Goal: Find specific page/section: Find specific page/section

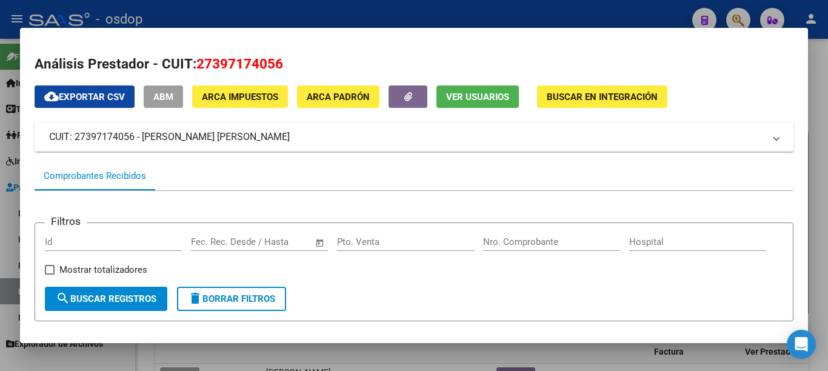
scroll to position [107, 0]
click at [0, 146] on div at bounding box center [414, 185] width 828 height 371
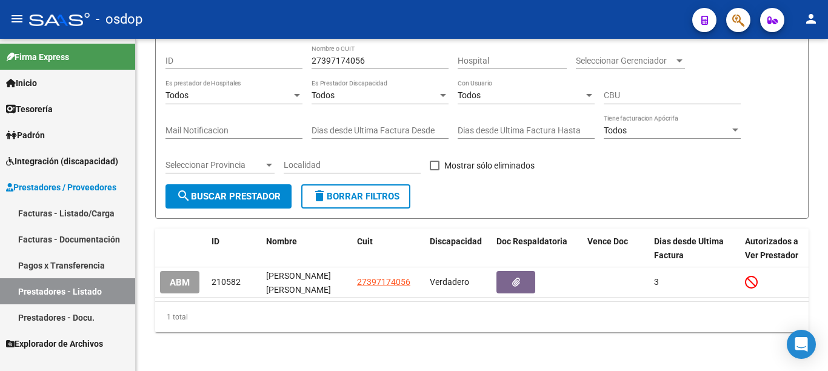
click at [49, 310] on link "Prestadores - Docu." at bounding box center [67, 317] width 135 height 26
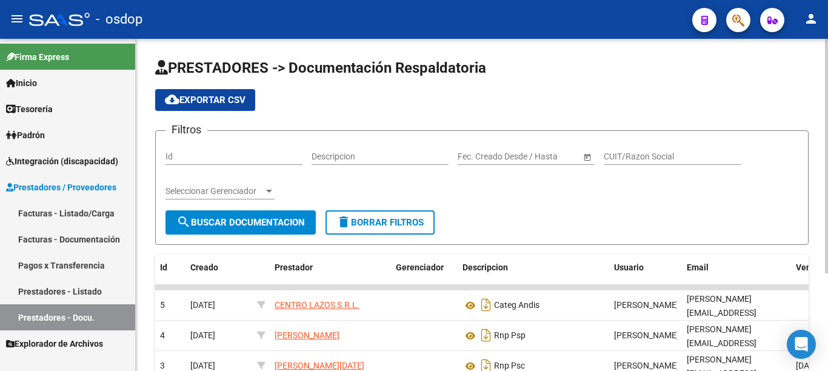
click at [182, 155] on input "Id" at bounding box center [233, 157] width 137 height 10
type input "241798"
click at [218, 214] on button "search Buscar Documentacion" at bounding box center [240, 222] width 150 height 24
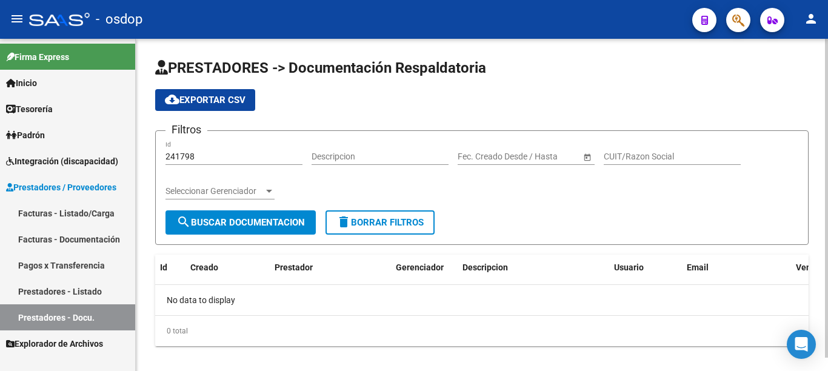
scroll to position [14, 0]
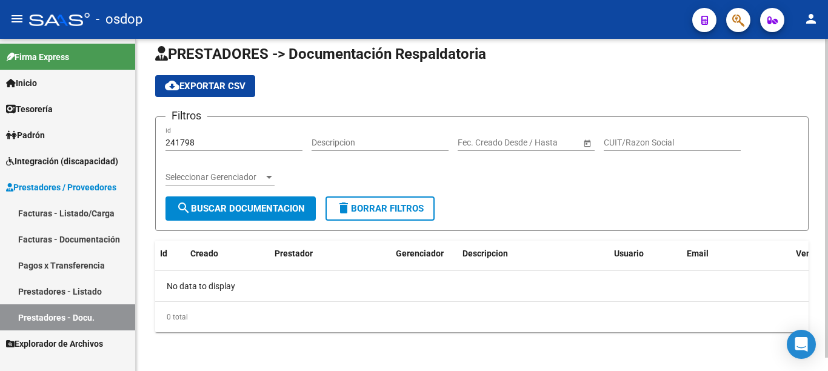
click at [194, 133] on div "241798 Id" at bounding box center [233, 139] width 137 height 24
click at [190, 141] on input "241798" at bounding box center [233, 143] width 137 height 10
click at [93, 241] on link "Facturas - Documentación" at bounding box center [67, 239] width 135 height 26
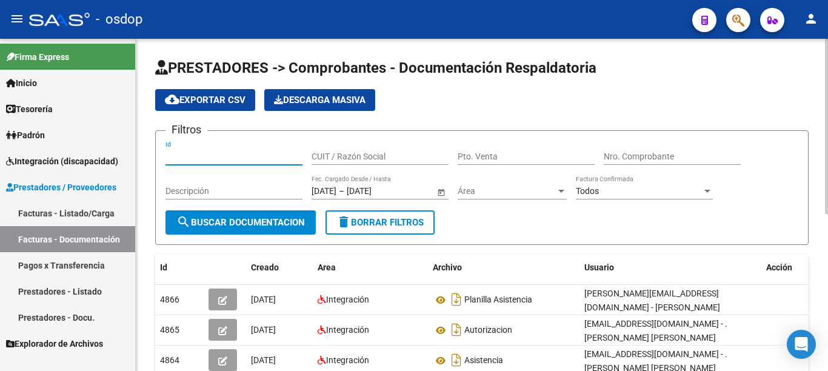
click at [192, 157] on input "Id" at bounding box center [233, 157] width 137 height 10
paste input "241798"
type input "241798"
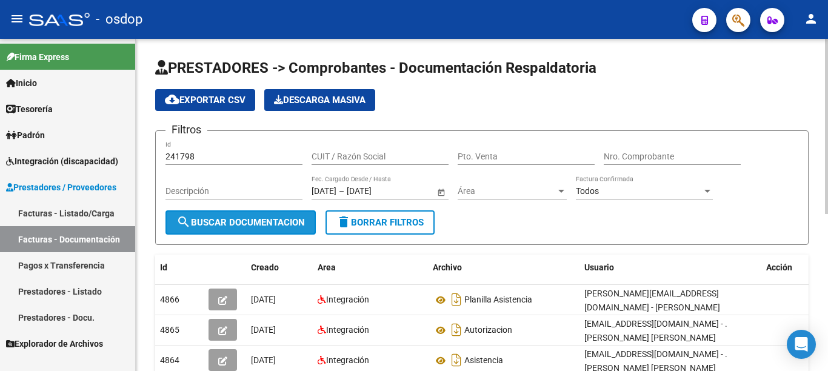
click at [214, 229] on button "search Buscar Documentacion" at bounding box center [240, 222] width 150 height 24
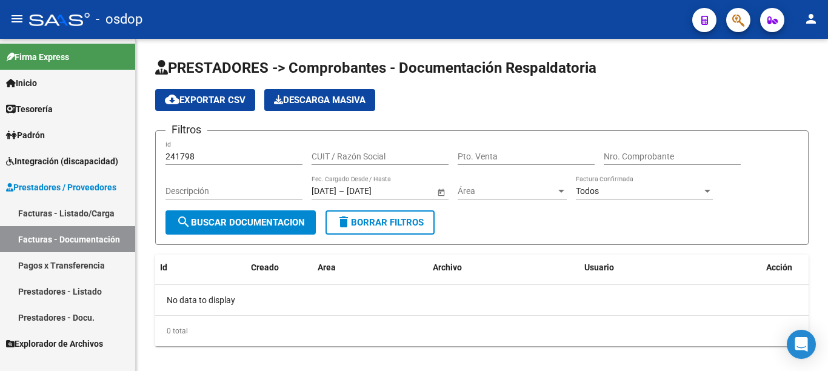
click at [93, 212] on link "Facturas - Listado/Carga" at bounding box center [67, 213] width 135 height 26
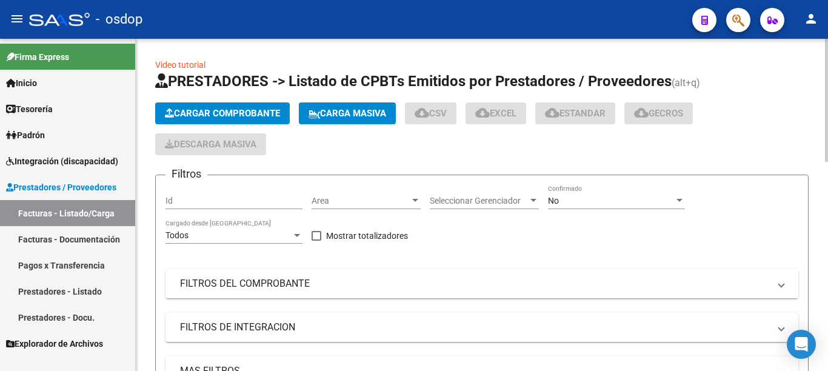
click at [229, 364] on mat-panel-title "MAS FILTROS" at bounding box center [474, 370] width 589 height 13
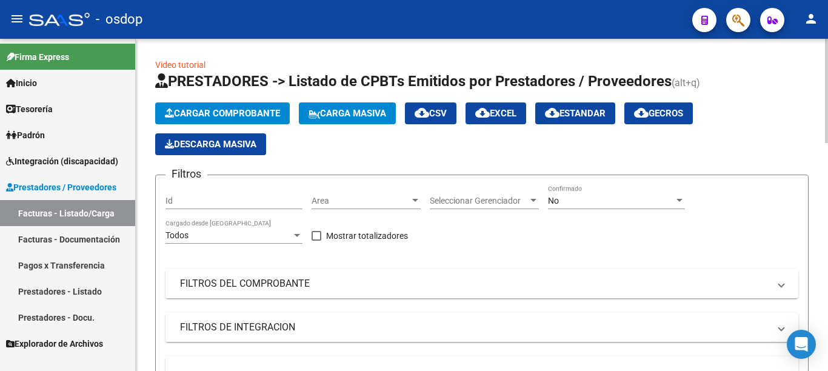
scroll to position [182, 0]
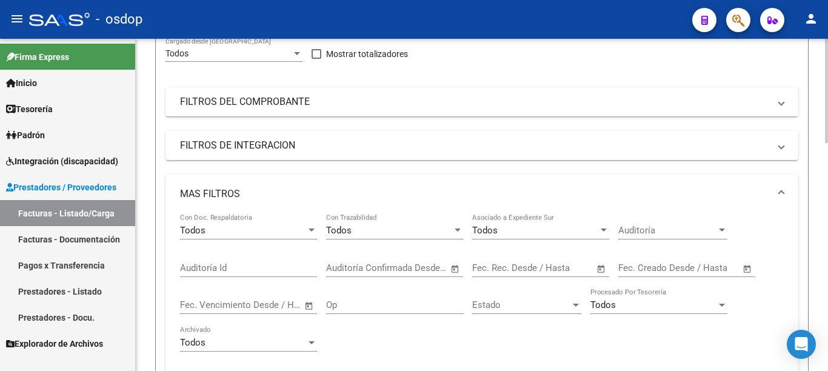
click at [218, 271] on input "Auditoría Id" at bounding box center [248, 267] width 137 height 11
paste input "241798"
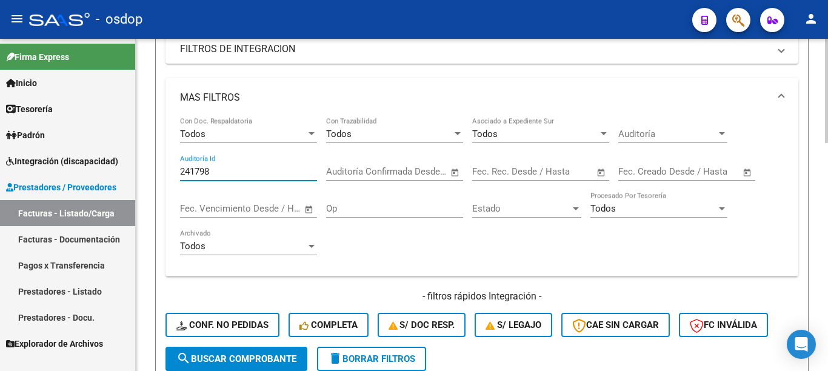
scroll to position [303, 0]
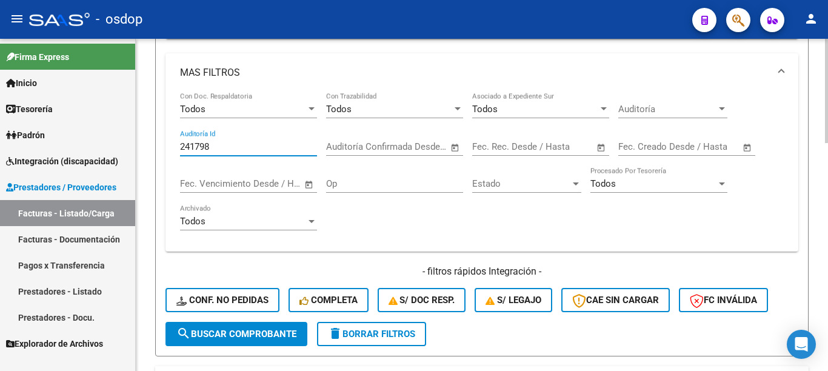
type input "241798"
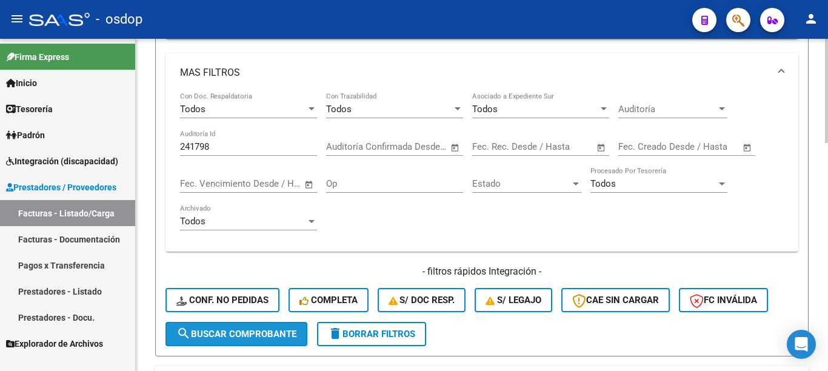
click at [249, 333] on span "search Buscar Comprobante" at bounding box center [236, 333] width 120 height 11
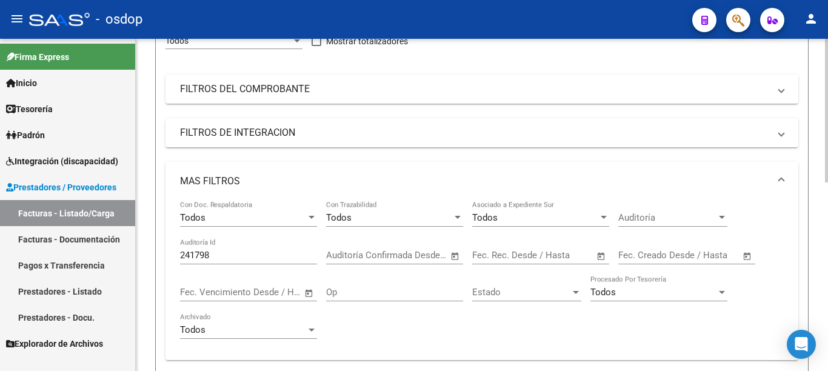
scroll to position [0, 0]
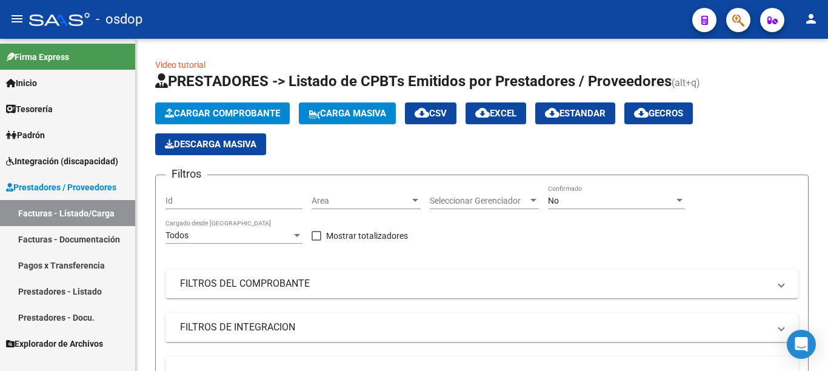
click at [105, 262] on link "Pagos x Transferencia" at bounding box center [67, 265] width 135 height 26
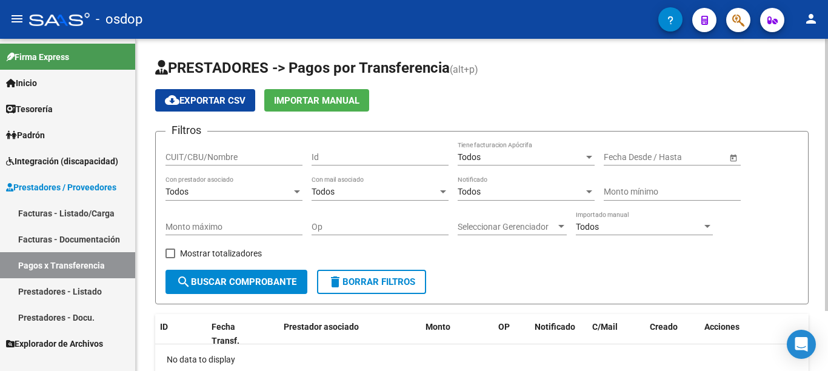
click at [317, 161] on input "Id" at bounding box center [380, 157] width 137 height 10
type input "241798"
click at [150, 230] on div "PRESTADORES -> Pagos por Transferencia (alt+p) cloud_download Exportar CSV Impo…" at bounding box center [482, 241] width 692 height 405
click at [239, 285] on span "search Buscar Comprobante" at bounding box center [236, 281] width 120 height 11
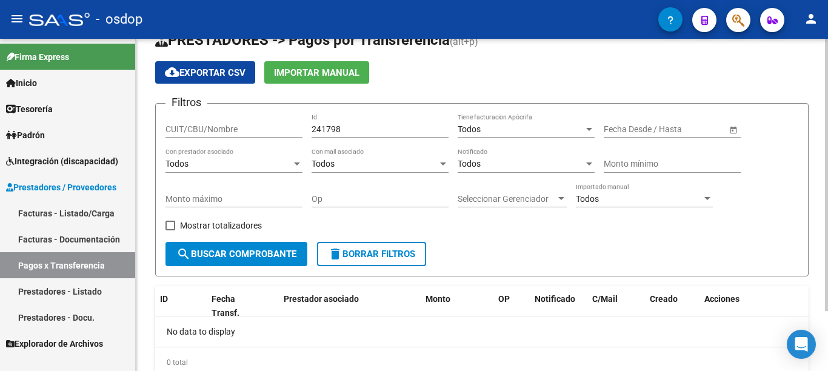
scroll to position [73, 0]
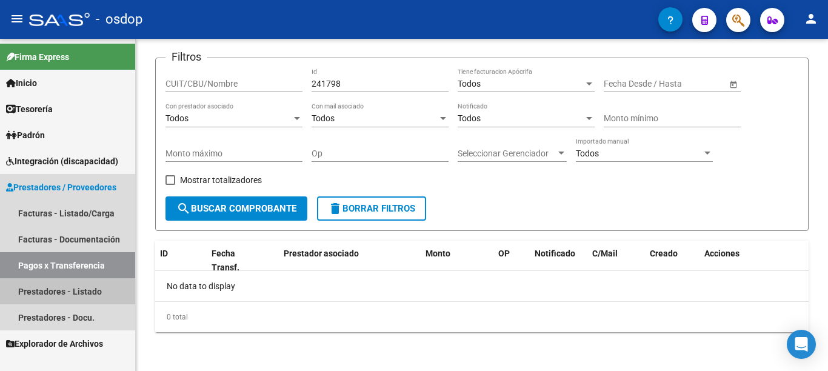
click at [48, 291] on link "Prestadores - Listado" at bounding box center [67, 291] width 135 height 26
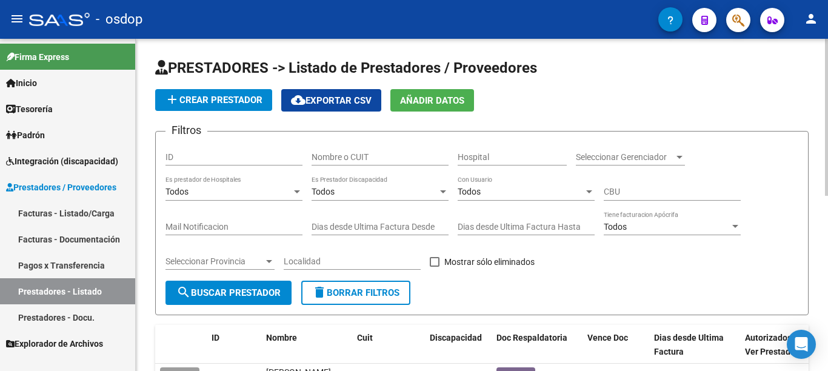
click at [194, 161] on input "ID" at bounding box center [233, 157] width 137 height 10
type input "241798"
click at [225, 293] on span "search Buscar Prestador" at bounding box center [228, 292] width 104 height 11
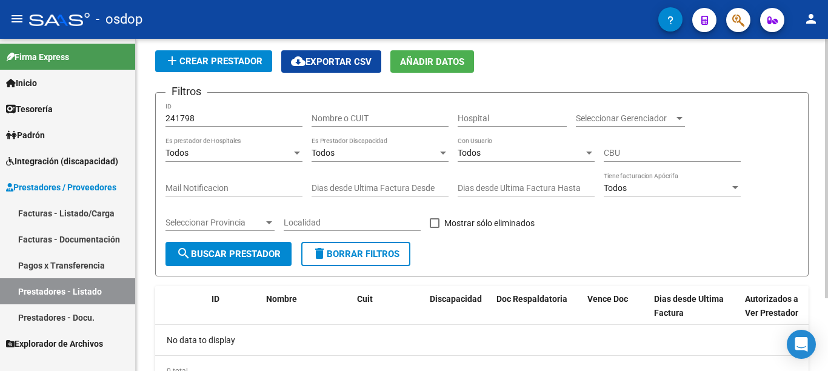
scroll to position [93, 0]
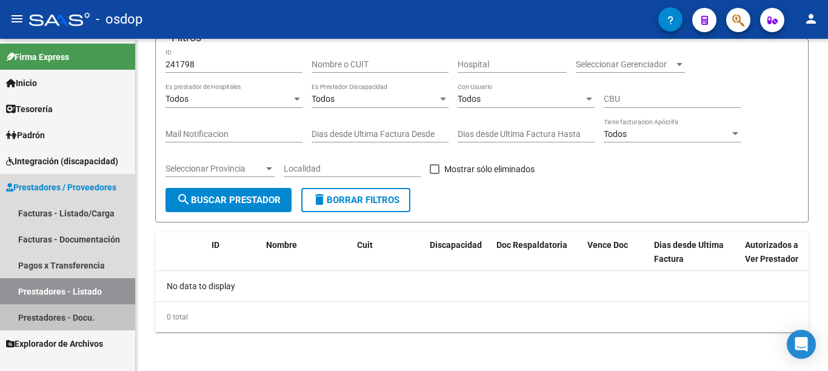
click at [70, 318] on link "Prestadores - Docu." at bounding box center [67, 317] width 135 height 26
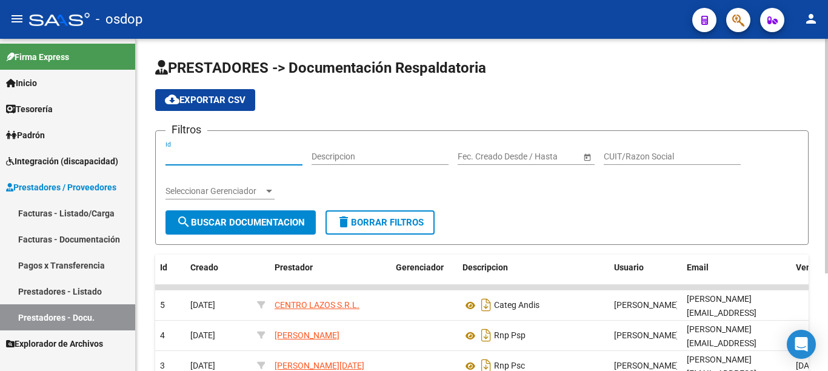
click at [216, 152] on input "Id" at bounding box center [233, 157] width 137 height 10
type input "241798"
click at [235, 221] on span "search Buscar Documentacion" at bounding box center [240, 222] width 128 height 11
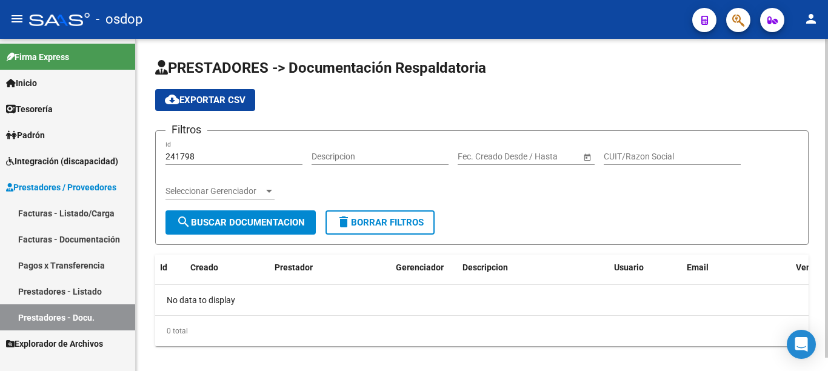
scroll to position [14, 0]
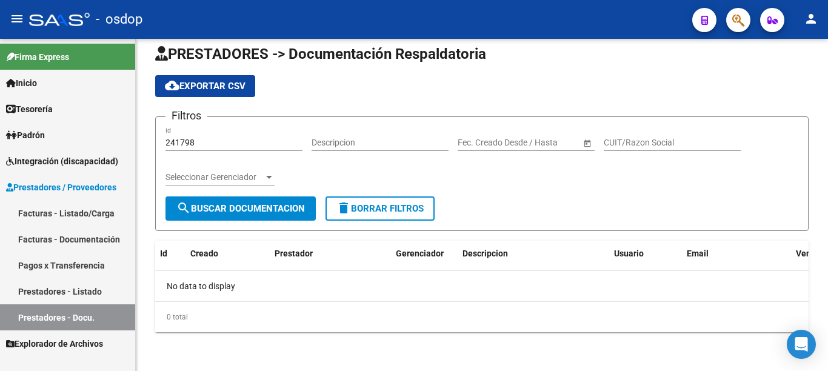
click at [81, 210] on link "Facturas - Listado/Carga" at bounding box center [67, 213] width 135 height 26
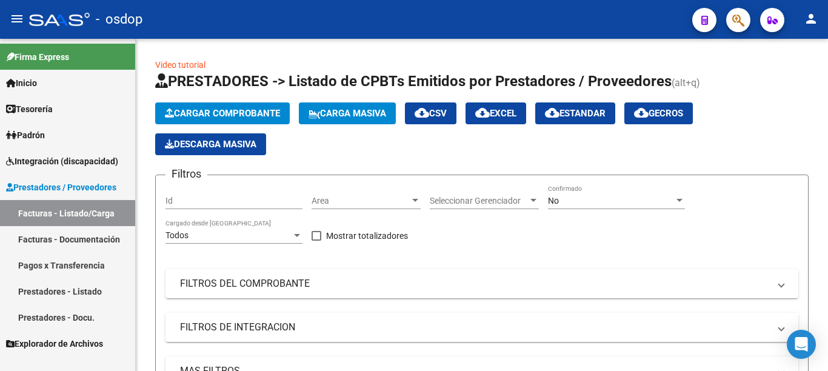
click at [82, 287] on link "Prestadores - Listado" at bounding box center [67, 291] width 135 height 26
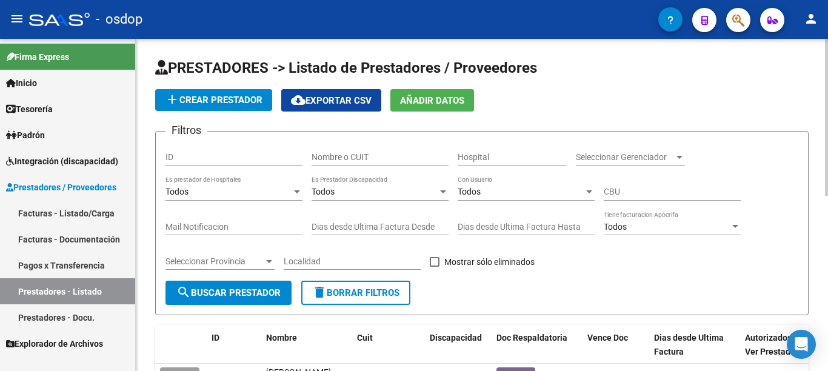
click at [362, 152] on input "Nombre o CUIT" at bounding box center [380, 157] width 137 height 10
type input "27179634207"
click at [237, 281] on button "search Buscar Prestador" at bounding box center [228, 293] width 126 height 24
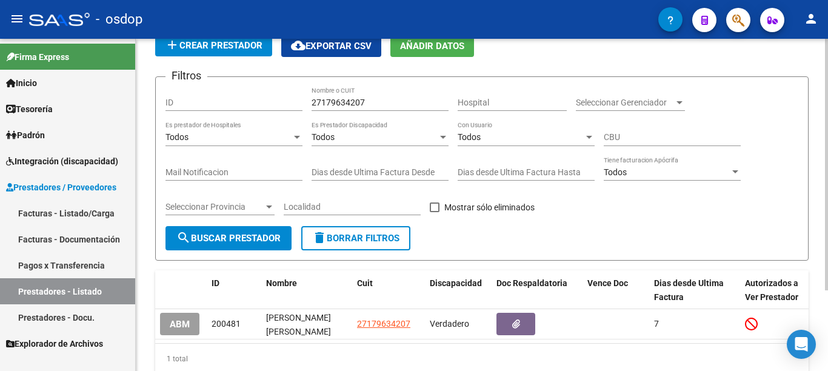
scroll to position [107, 0]
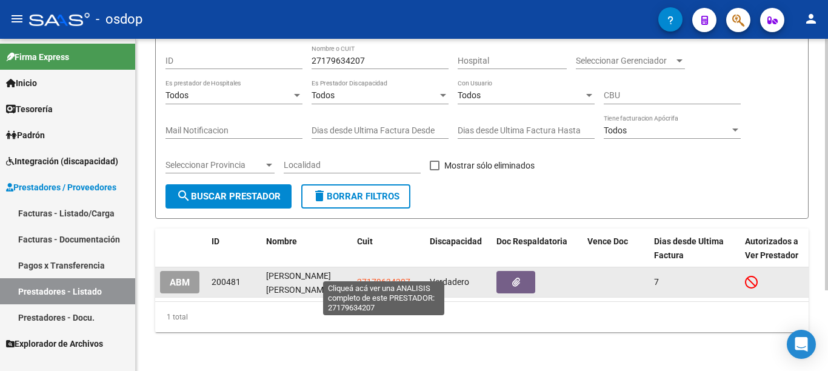
click at [378, 277] on span "27179634207" at bounding box center [383, 282] width 53 height 10
type textarea "27179634207"
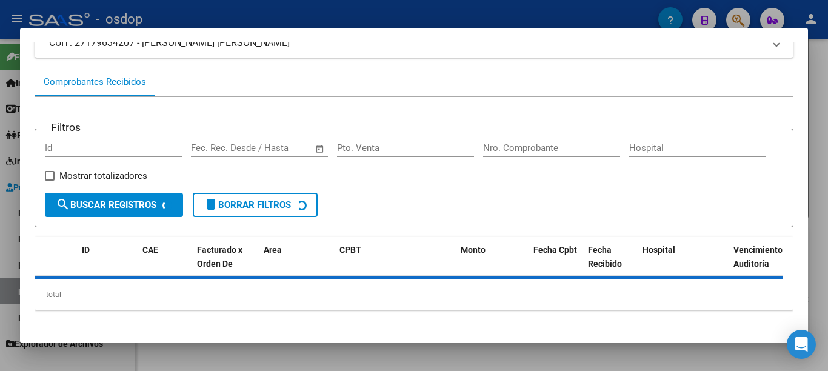
scroll to position [104, 0]
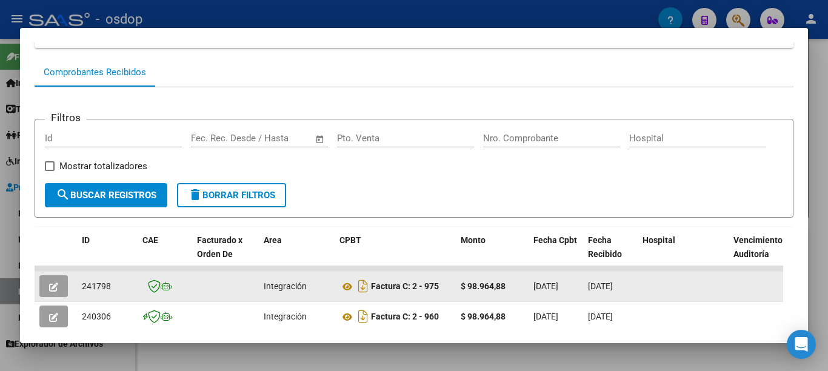
click at [101, 291] on span "241798" at bounding box center [96, 286] width 29 height 10
copy span "241798"
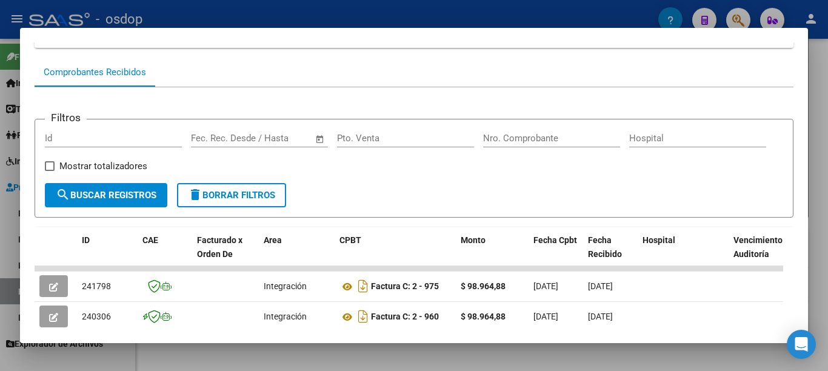
click at [0, 209] on div at bounding box center [414, 185] width 828 height 371
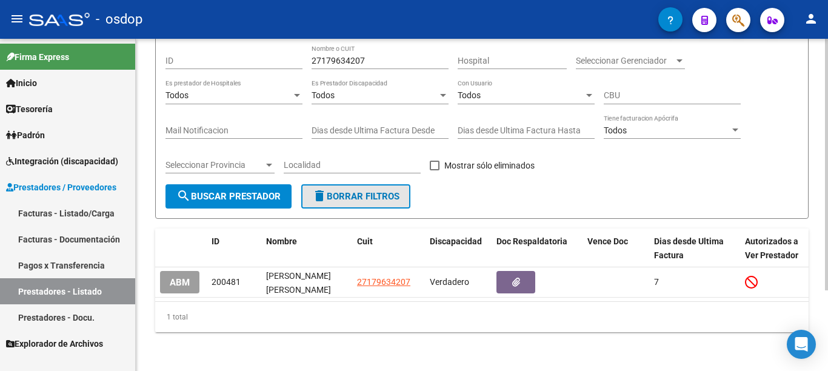
click at [350, 192] on button "delete Borrar Filtros" at bounding box center [355, 196] width 109 height 24
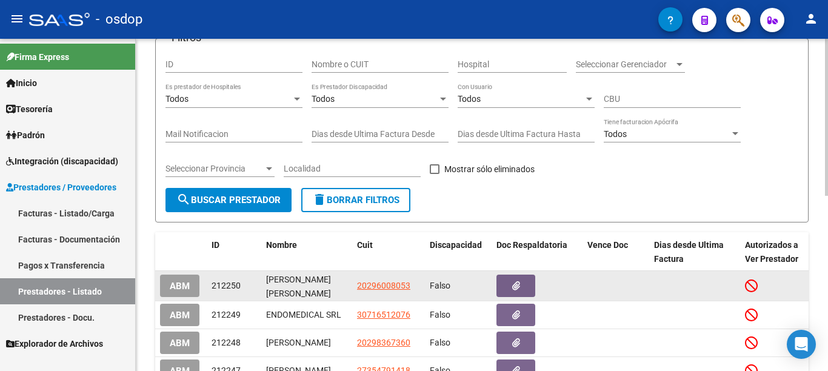
scroll to position [167, 0]
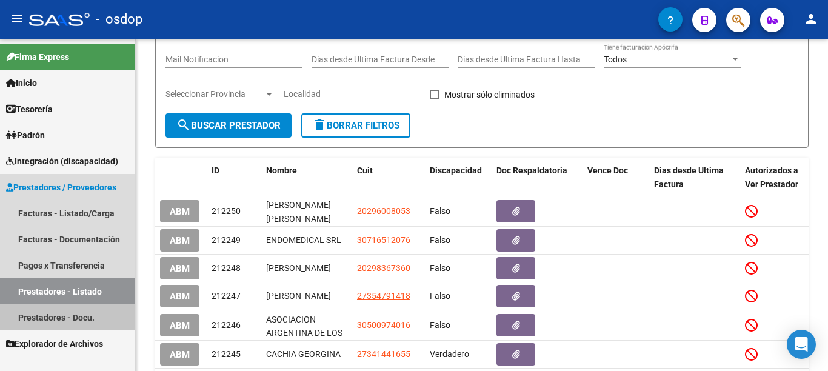
click at [85, 318] on link "Prestadores - Docu." at bounding box center [67, 317] width 135 height 26
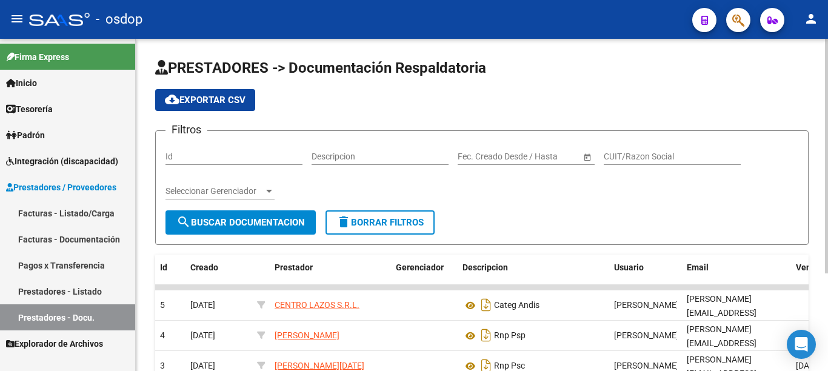
click at [218, 159] on input "Id" at bounding box center [233, 157] width 137 height 10
type input "241798"
click at [218, 225] on span "search Buscar Documentacion" at bounding box center [240, 222] width 128 height 11
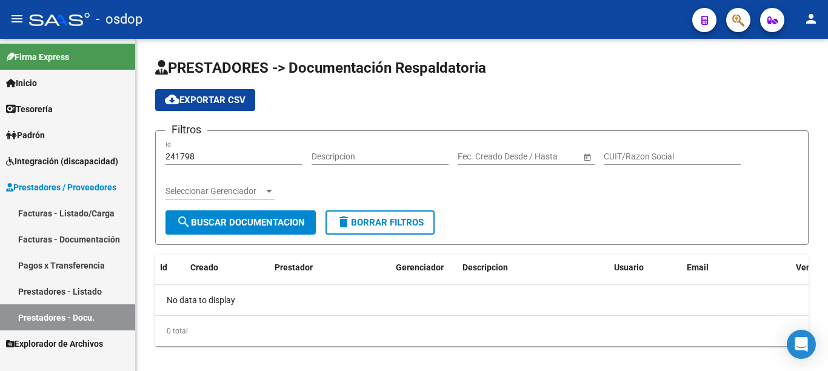
click at [102, 289] on link "Prestadores - Listado" at bounding box center [67, 291] width 135 height 26
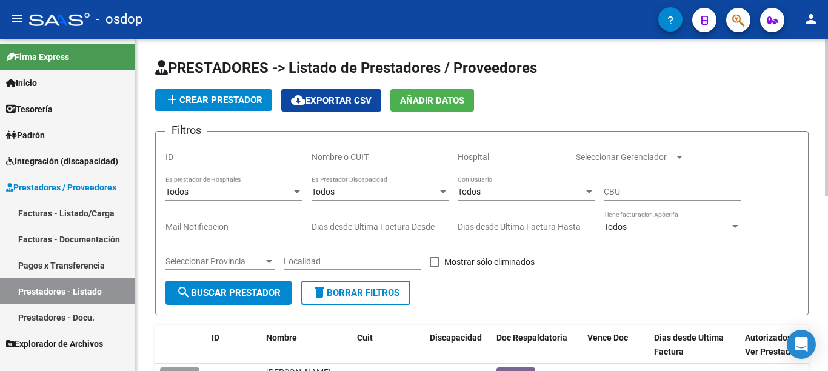
click at [217, 154] on input "ID" at bounding box center [233, 157] width 137 height 10
type input "241798"
click at [213, 301] on button "search Buscar Prestador" at bounding box center [228, 293] width 126 height 24
click at [344, 281] on button "delete Borrar Filtros" at bounding box center [355, 293] width 109 height 24
